Goal: Task Accomplishment & Management: Complete application form

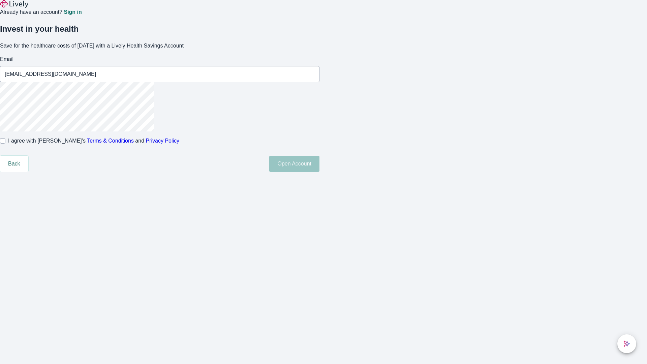
click at [5, 143] on input "I agree with Lively’s Terms & Conditions and Privacy Policy" at bounding box center [2, 140] width 5 height 5
checkbox input "true"
click at [319, 172] on button "Open Account" at bounding box center [294, 164] width 50 height 16
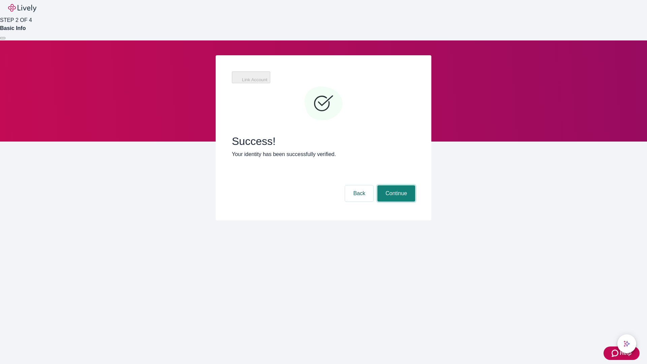
click at [395, 185] on button "Continue" at bounding box center [396, 193] width 38 height 16
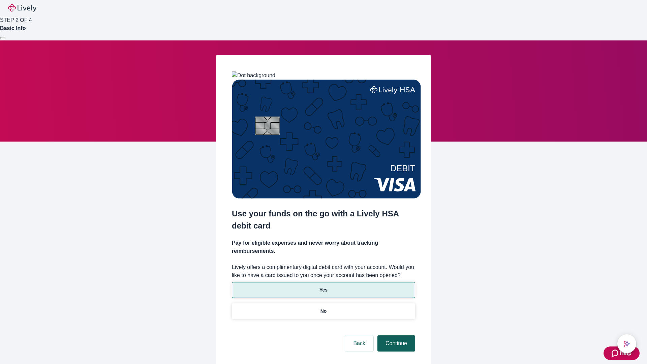
click at [323, 286] on p "Yes" at bounding box center [323, 289] width 8 height 7
click at [395, 335] on button "Continue" at bounding box center [396, 343] width 38 height 16
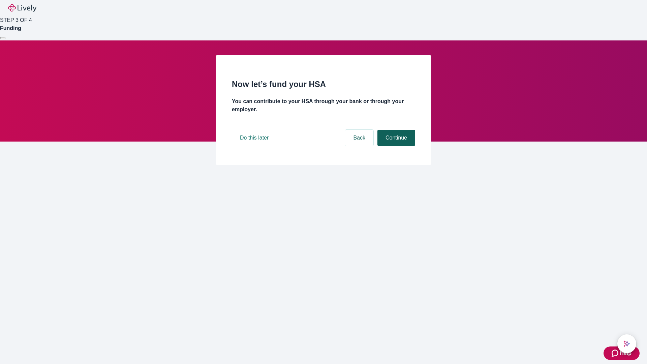
click at [395, 146] on button "Continue" at bounding box center [396, 138] width 38 height 16
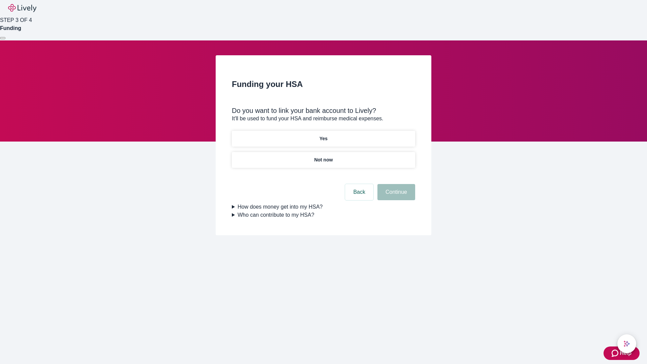
click at [323, 156] on p "Not now" at bounding box center [323, 159] width 19 height 7
click at [395, 196] on button "Continue" at bounding box center [396, 192] width 38 height 16
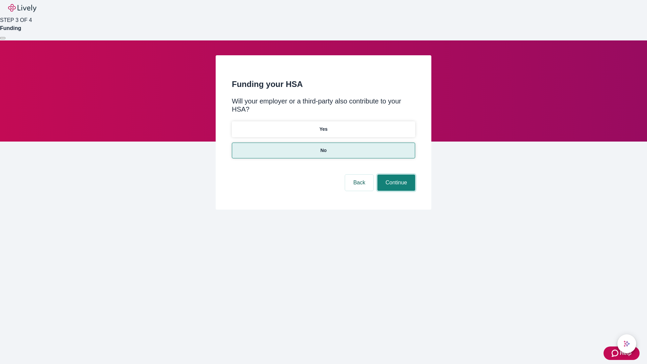
click at [395, 174] on button "Continue" at bounding box center [396, 182] width 38 height 16
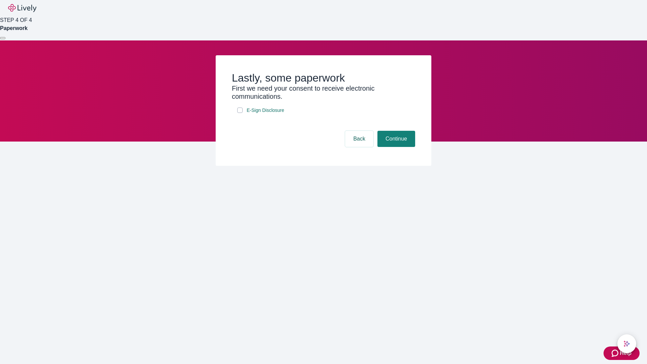
click at [240, 113] on input "E-Sign Disclosure" at bounding box center [239, 109] width 5 height 5
checkbox input "true"
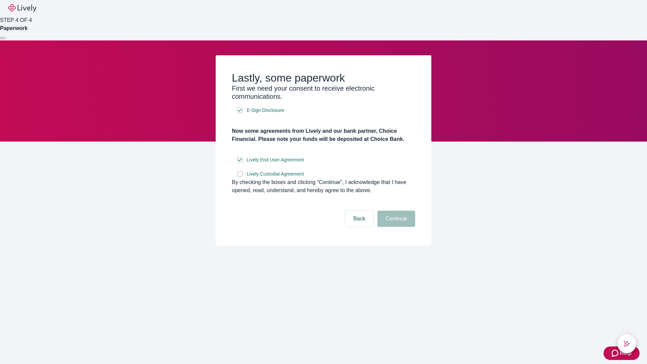
click at [240, 176] on input "Lively Custodial Agreement" at bounding box center [239, 173] width 5 height 5
checkbox input "true"
click at [395, 227] on button "Continue" at bounding box center [396, 218] width 38 height 16
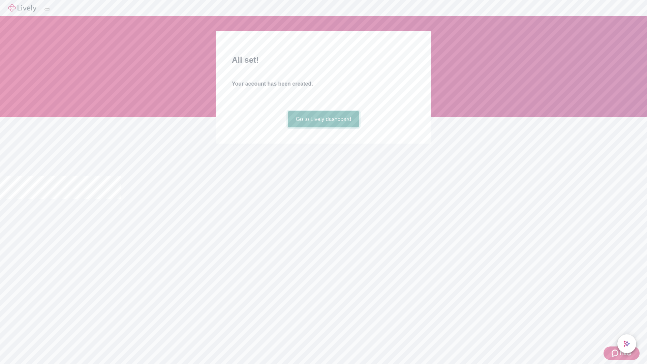
click at [323, 127] on link "Go to Lively dashboard" at bounding box center [324, 119] width 72 height 16
